Goal: Transaction & Acquisition: Book appointment/travel/reservation

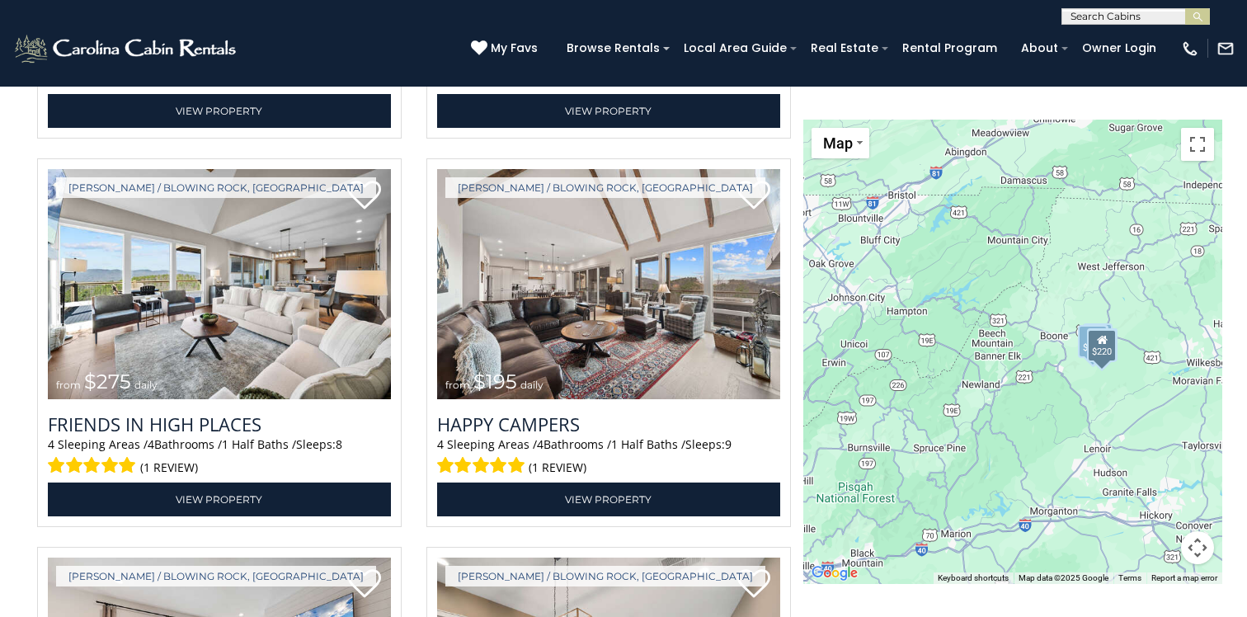
scroll to position [2945, 0]
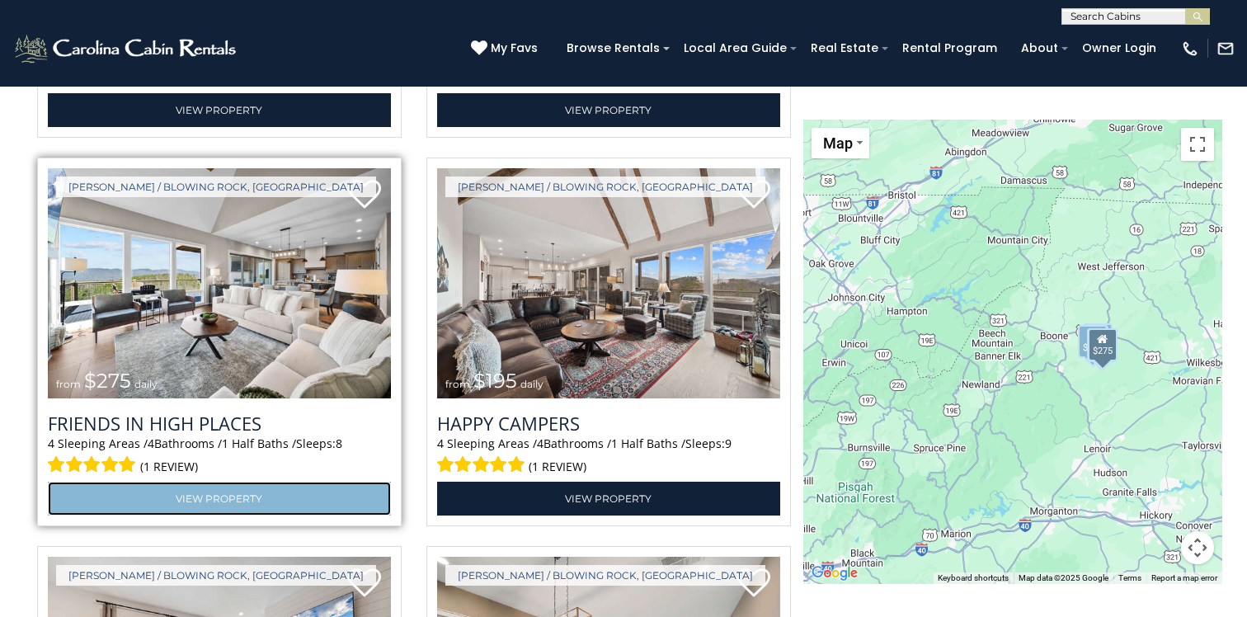
click at [232, 499] on link "View Property" at bounding box center [219, 498] width 343 height 34
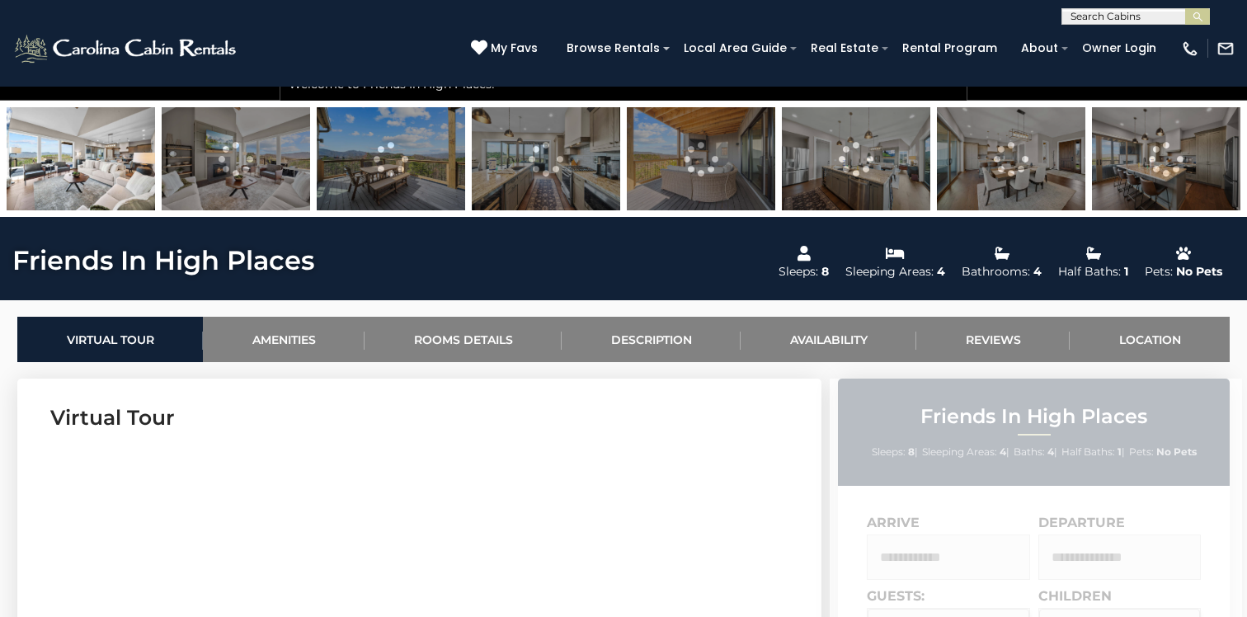
scroll to position [559, 0]
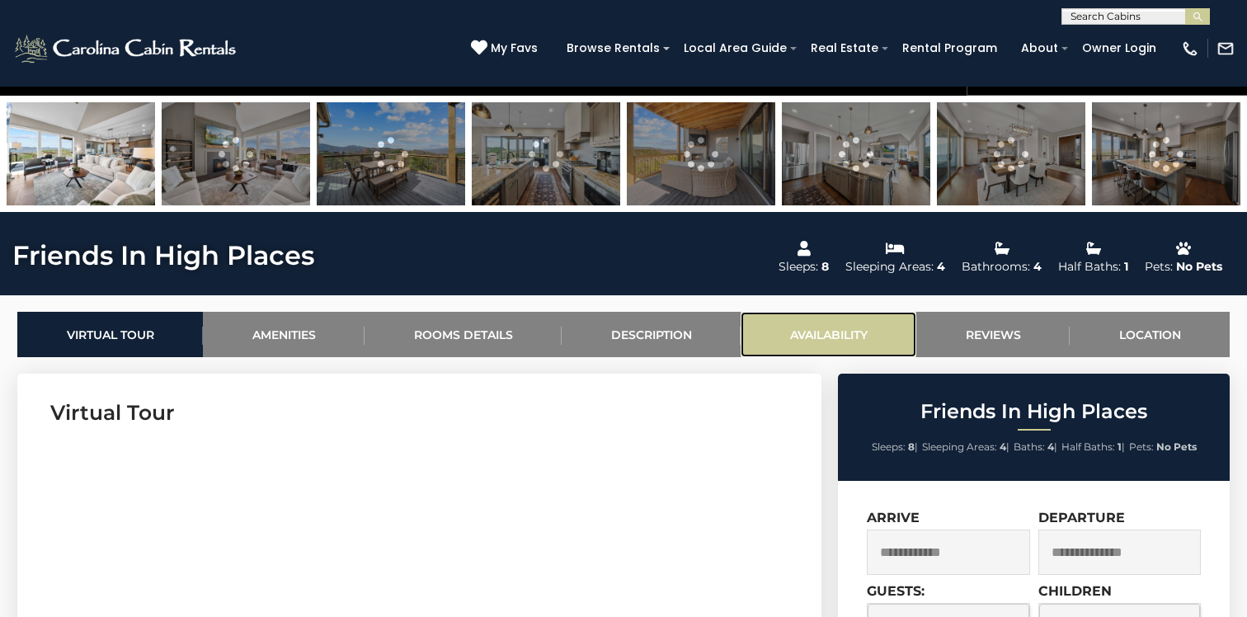
click at [810, 336] on link "Availability" at bounding box center [828, 334] width 176 height 45
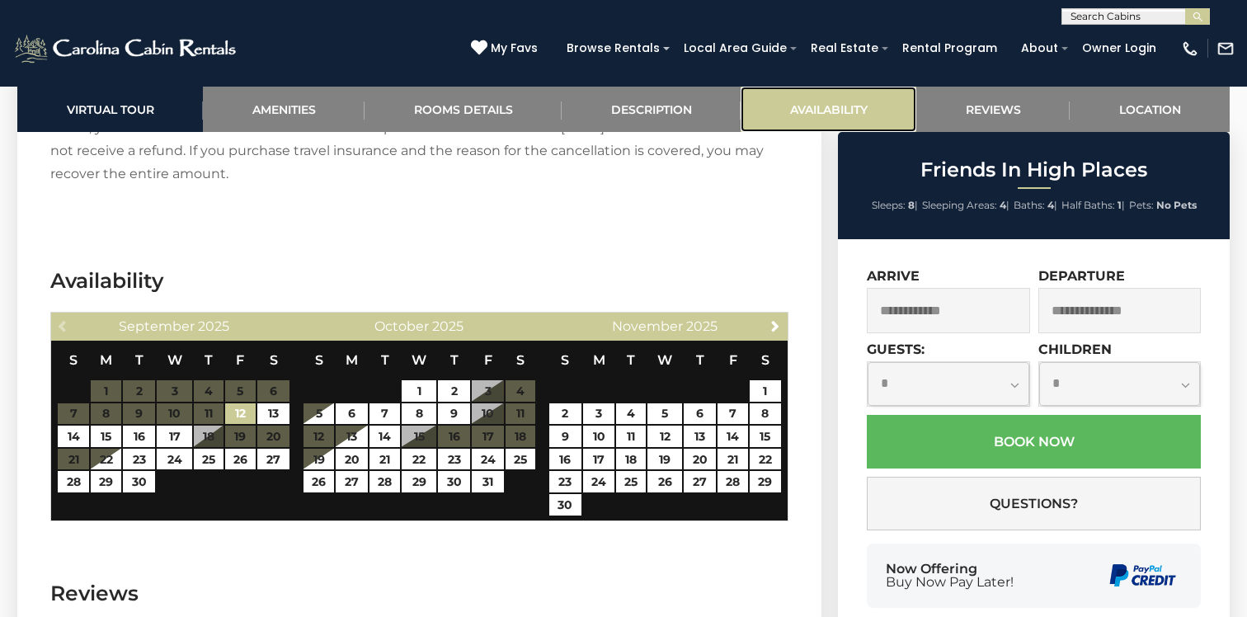
scroll to position [3646, 0]
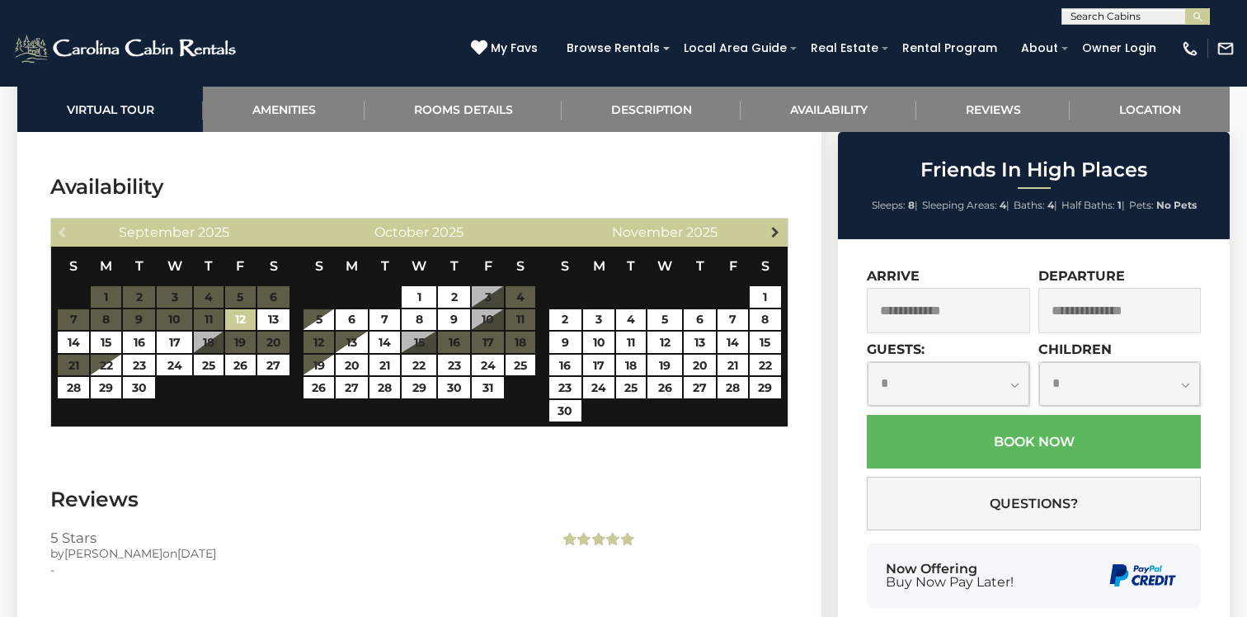
click at [770, 225] on span "Next" at bounding box center [774, 231] width 13 height 13
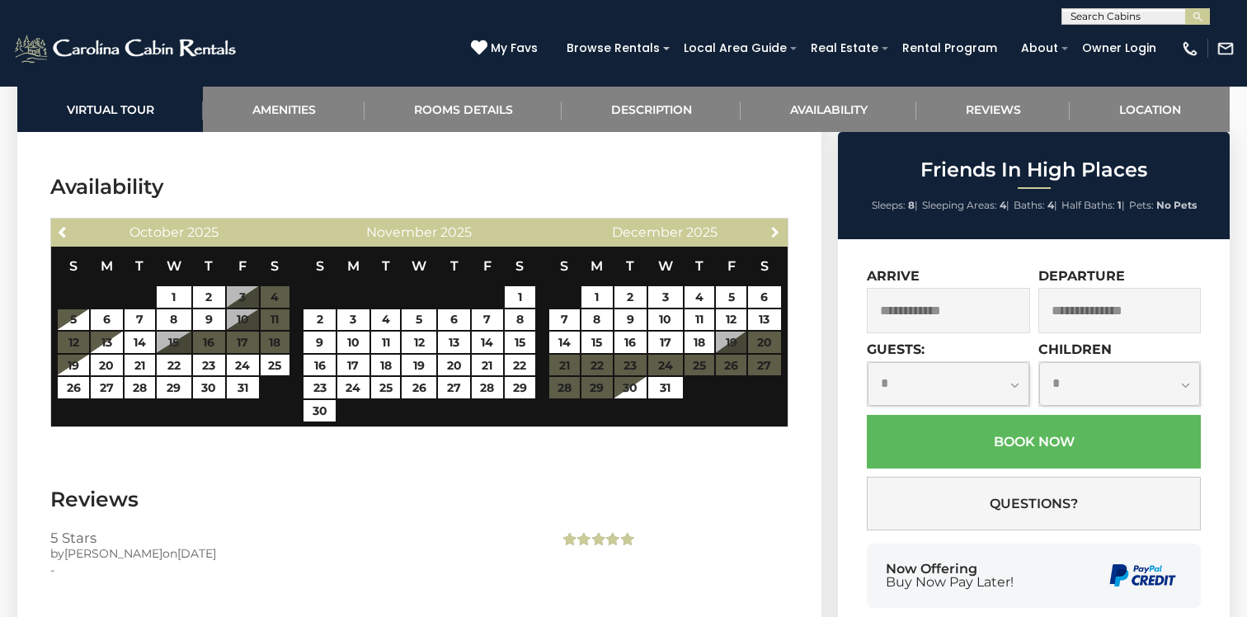
click at [770, 225] on span "Next" at bounding box center [774, 231] width 13 height 13
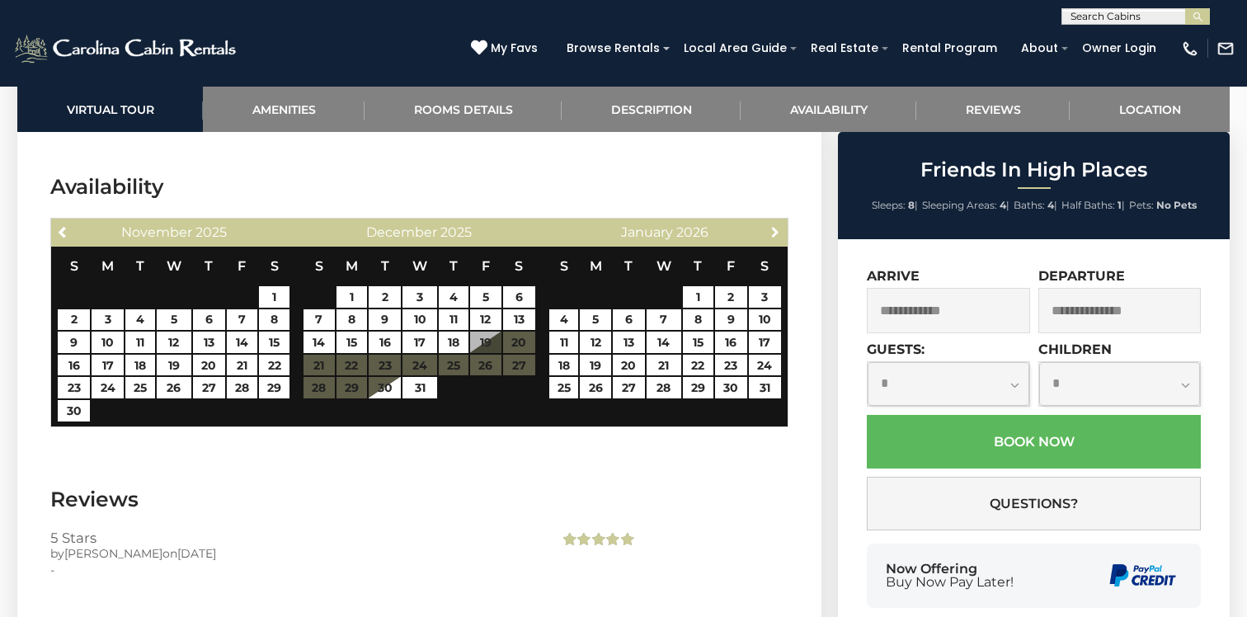
click at [770, 225] on span "Next" at bounding box center [774, 231] width 13 height 13
